Goal: Transaction & Acquisition: Purchase product/service

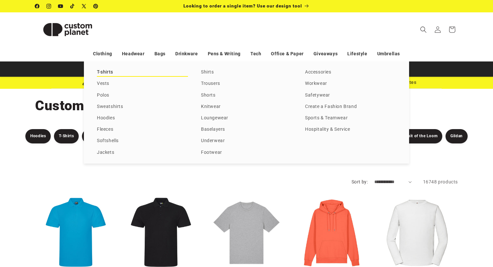
click at [105, 73] on link "T-shirts" at bounding box center [142, 72] width 91 height 9
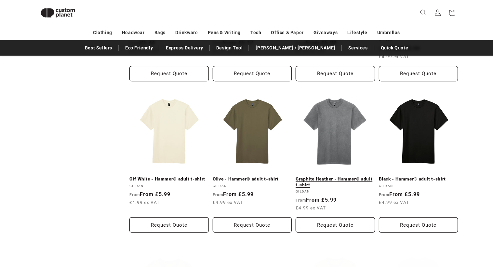
scroll to position [350, 0]
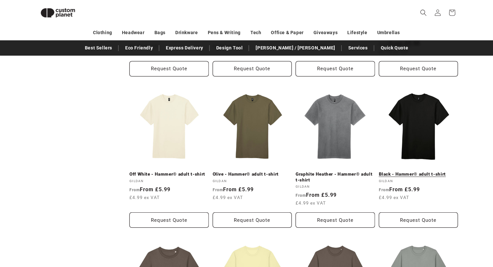
click at [421, 172] on link "Black - Hammer® adult t-shirt" at bounding box center [418, 175] width 79 height 6
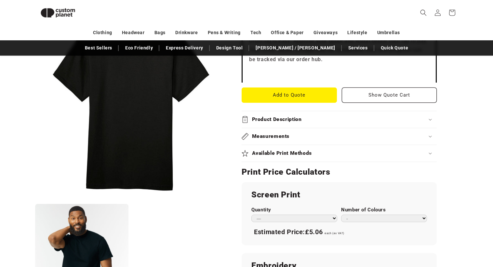
scroll to position [285, 0]
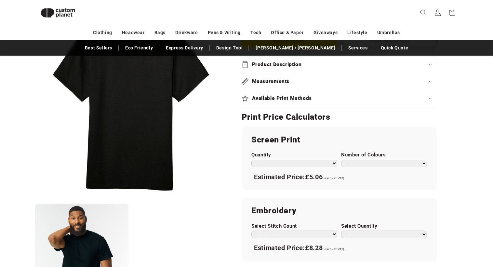
select select "*"
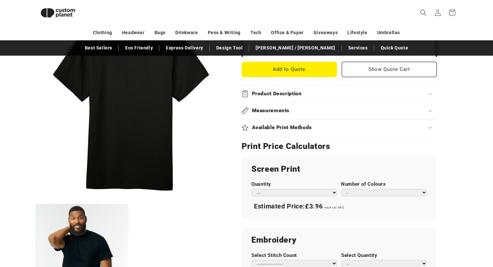
scroll to position [273, 0]
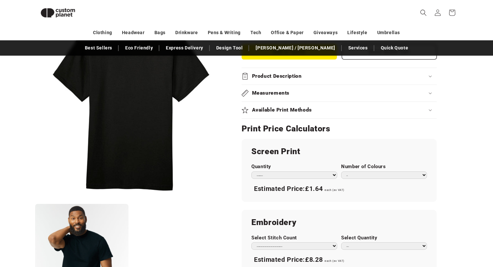
select select "**"
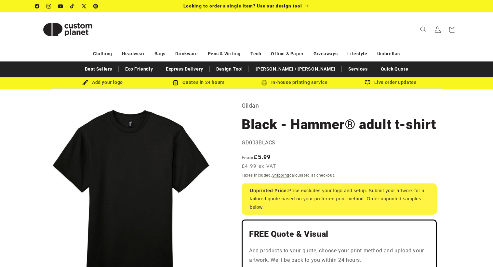
scroll to position [0, 0]
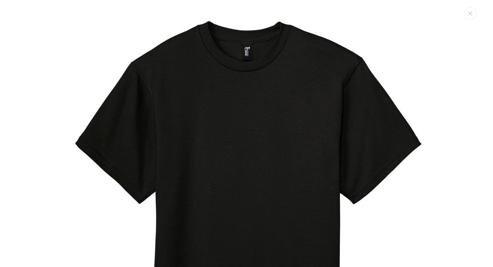
click at [477, 16] on div "Media gallery" at bounding box center [246, 133] width 493 height 267
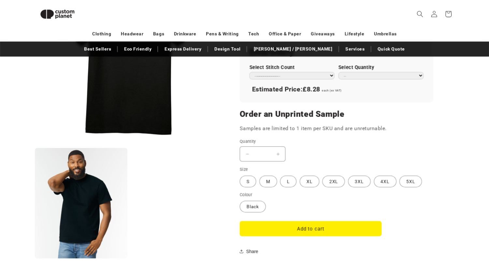
scroll to position [443, 0]
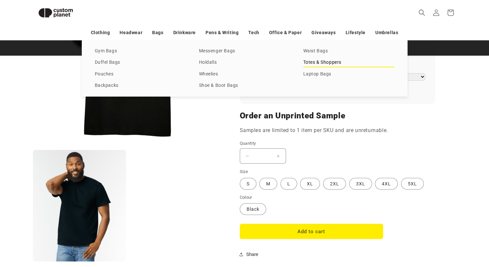
click at [326, 62] on link "Totes & Shoppers" at bounding box center [348, 62] width 91 height 9
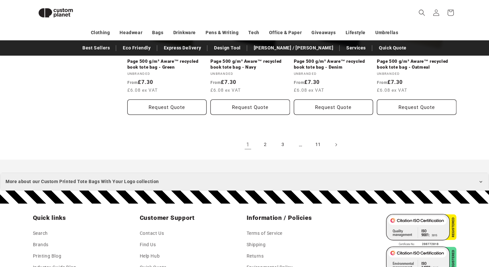
scroll to position [734, 0]
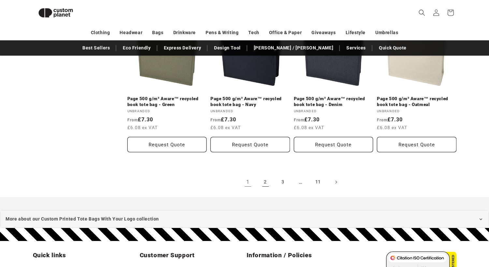
click at [264, 175] on link "2" at bounding box center [265, 182] width 14 height 14
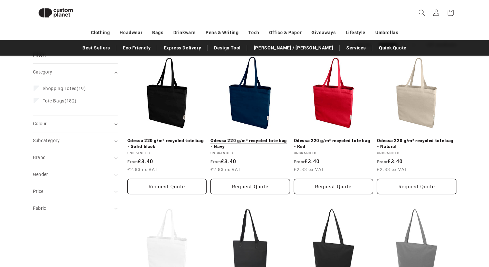
scroll to position [83, 0]
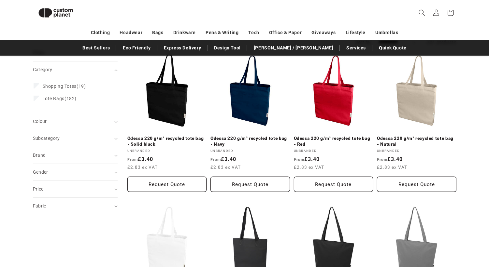
click at [167, 136] on link "Odessa 220 g/m² recycled tote bag - Solid black" at bounding box center [166, 141] width 79 height 11
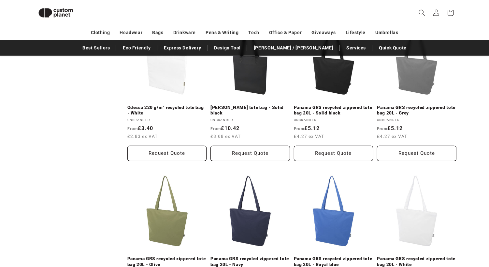
scroll to position [237, 0]
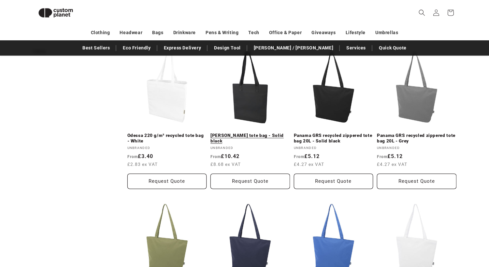
click at [243, 133] on link "[PERSON_NAME] tote bag - Solid black" at bounding box center [249, 138] width 79 height 11
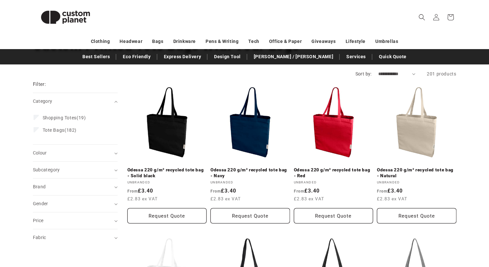
scroll to position [69, 0]
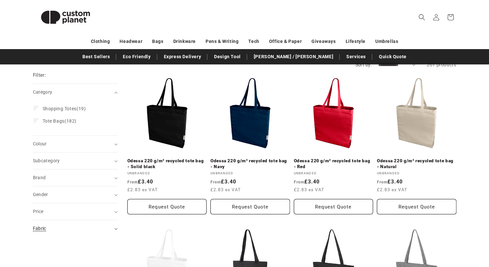
click at [76, 226] on div "Fabric (0)" at bounding box center [72, 228] width 79 height 7
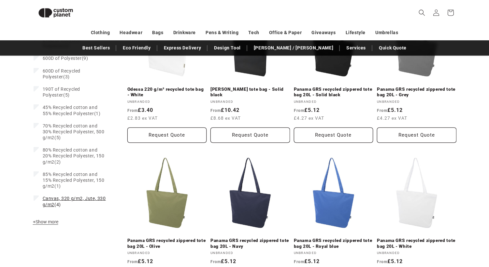
scroll to position [285, 0]
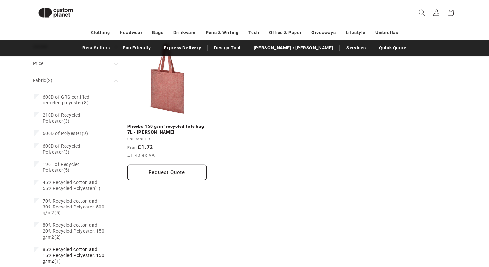
scroll to position [259, 0]
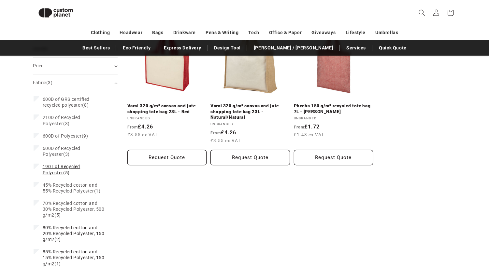
scroll to position [283, 0]
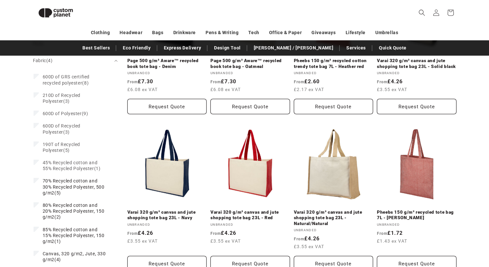
scroll to position [285, 0]
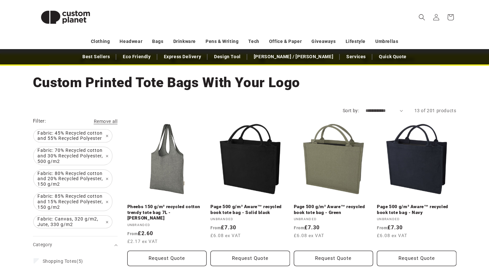
scroll to position [25, 0]
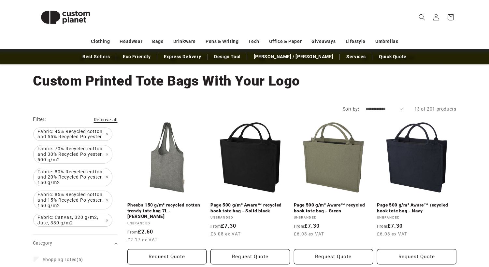
click at [111, 118] on span "Remove all" at bounding box center [106, 119] width 24 height 5
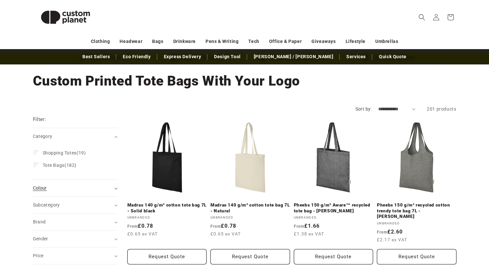
click at [53, 189] on div "Colour (0)" at bounding box center [72, 188] width 79 height 7
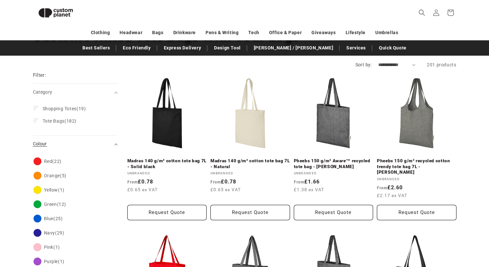
scroll to position [111, 0]
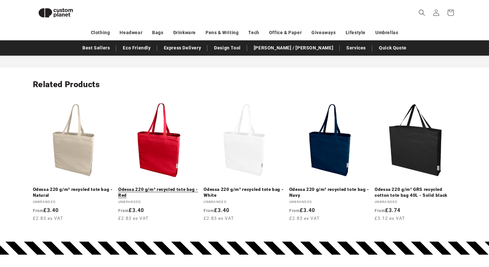
scroll to position [728, 0]
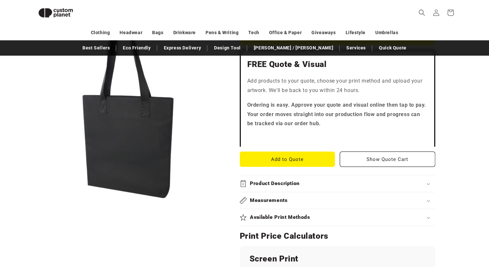
scroll to position [148, 0]
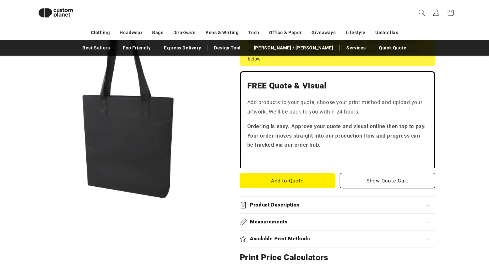
click at [266, 202] on h2 "Product Description" at bounding box center [275, 205] width 50 height 7
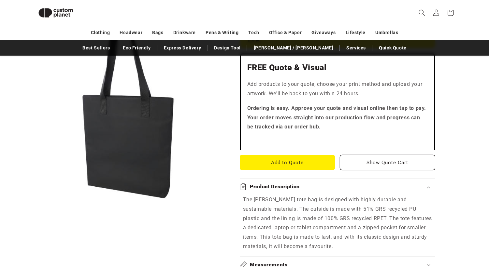
scroll to position [168, 0]
